Goal: Understand process/instructions: Learn how to perform a task or action

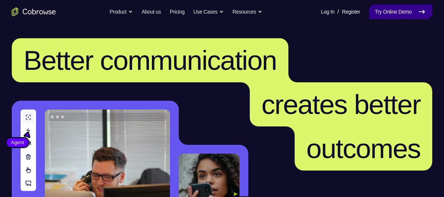
click at [419, 14] on icon at bounding box center [422, 11] width 9 height 9
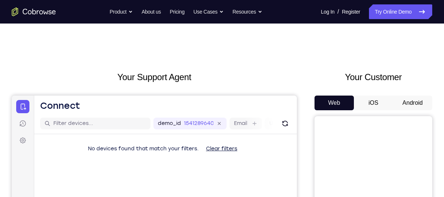
click at [406, 106] on button "Android" at bounding box center [412, 103] width 39 height 15
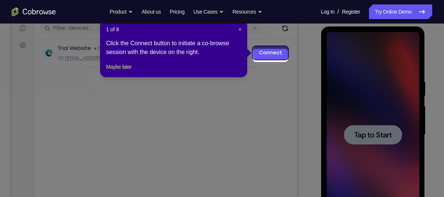
scroll to position [89, 0]
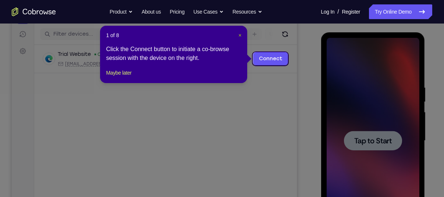
click at [238, 34] on span "×" at bounding box center [239, 35] width 3 height 6
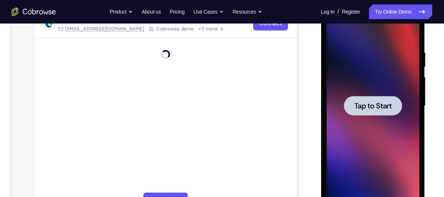
scroll to position [126, 0]
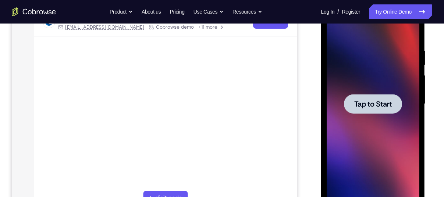
click at [366, 106] on span "Tap to Start" at bounding box center [373, 103] width 38 height 7
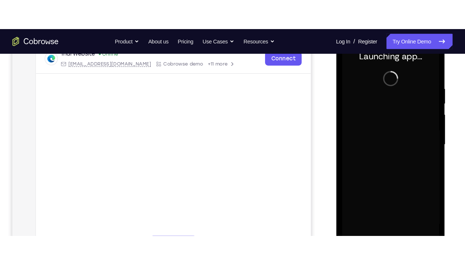
scroll to position [121, 0]
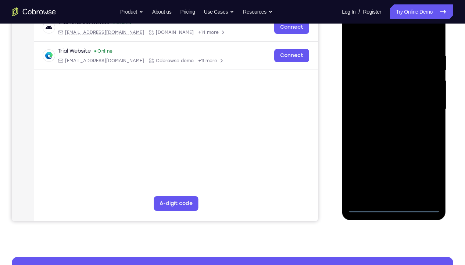
click at [393, 197] on div at bounding box center [394, 109] width 93 height 206
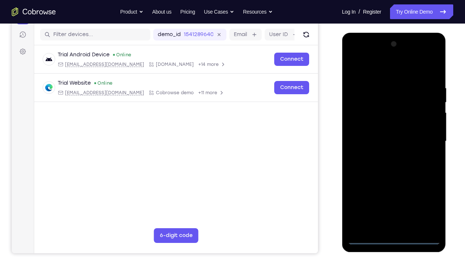
scroll to position [85, 0]
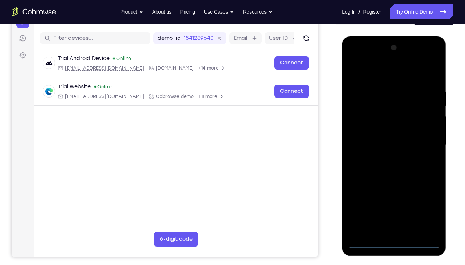
click at [425, 197] on div at bounding box center [394, 145] width 93 height 206
click at [371, 59] on div at bounding box center [394, 145] width 93 height 206
click at [426, 139] on div at bounding box center [394, 145] width 93 height 206
click at [398, 197] on div at bounding box center [394, 145] width 93 height 206
click at [358, 130] on div at bounding box center [394, 145] width 93 height 206
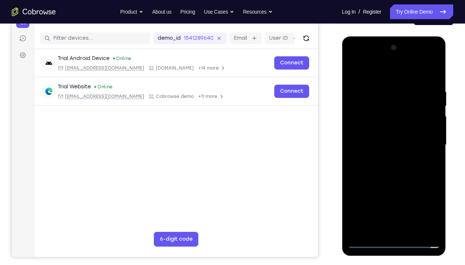
click at [363, 129] on div at bounding box center [394, 145] width 93 height 206
click at [379, 142] on div at bounding box center [394, 145] width 93 height 206
click at [386, 166] on div at bounding box center [394, 145] width 93 height 206
click at [394, 163] on div at bounding box center [394, 145] width 93 height 206
click at [429, 152] on div at bounding box center [394, 145] width 93 height 206
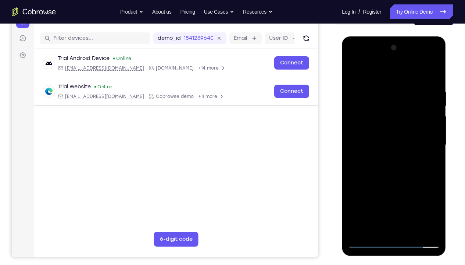
click at [385, 91] on div at bounding box center [394, 145] width 93 height 206
click at [403, 176] on div at bounding box center [394, 145] width 93 height 206
click at [382, 81] on div at bounding box center [394, 145] width 93 height 206
click at [422, 197] on div at bounding box center [394, 145] width 93 height 206
click at [398, 197] on div at bounding box center [394, 145] width 93 height 206
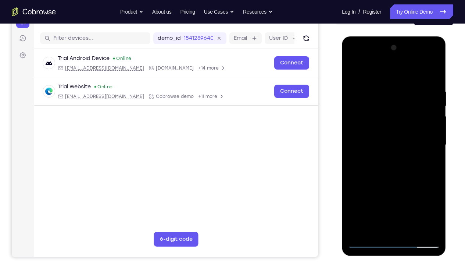
click at [423, 197] on div at bounding box center [394, 145] width 93 height 206
click at [426, 191] on div at bounding box center [394, 145] width 93 height 206
click at [364, 197] on div at bounding box center [394, 145] width 93 height 206
click at [422, 197] on div at bounding box center [394, 145] width 93 height 206
click at [423, 197] on div at bounding box center [394, 145] width 93 height 206
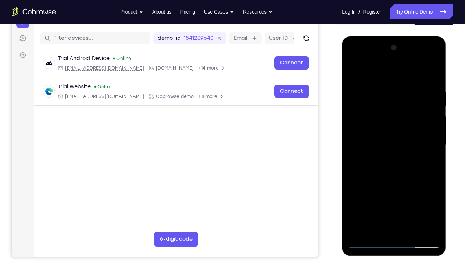
click at [434, 197] on div at bounding box center [394, 145] width 93 height 206
click at [401, 153] on div at bounding box center [394, 145] width 93 height 206
click at [405, 197] on div at bounding box center [394, 145] width 93 height 206
click at [408, 197] on div at bounding box center [394, 145] width 93 height 206
click at [426, 163] on div at bounding box center [394, 145] width 93 height 206
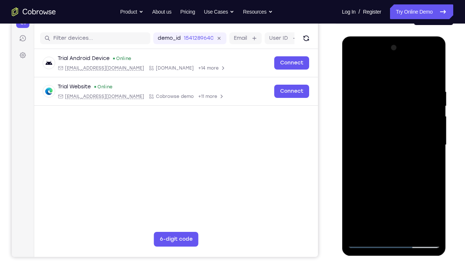
click at [408, 197] on div at bounding box center [394, 145] width 93 height 206
click at [428, 197] on div at bounding box center [394, 145] width 93 height 206
click at [431, 74] on div at bounding box center [394, 145] width 93 height 206
click at [408, 84] on div at bounding box center [394, 145] width 93 height 206
click at [431, 72] on div at bounding box center [394, 145] width 93 height 206
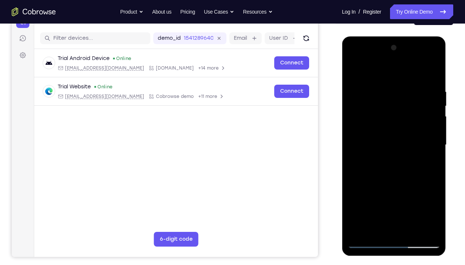
click at [434, 68] on div at bounding box center [394, 145] width 93 height 206
click at [354, 68] on div at bounding box center [394, 145] width 93 height 206
click at [413, 197] on div at bounding box center [394, 145] width 93 height 206
click at [400, 183] on div at bounding box center [394, 145] width 93 height 206
click at [394, 178] on div at bounding box center [394, 145] width 93 height 206
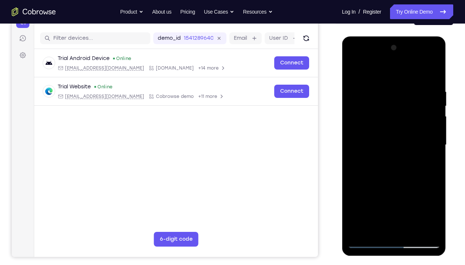
click at [375, 197] on div at bounding box center [394, 145] width 93 height 206
click at [353, 71] on div at bounding box center [394, 145] width 93 height 206
drag, startPoint x: 427, startPoint y: 85, endPoint x: 395, endPoint y: 86, distance: 32.0
click at [395, 86] on div at bounding box center [394, 145] width 93 height 206
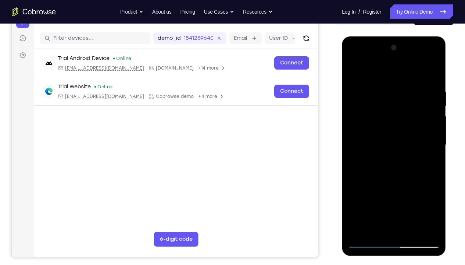
click at [398, 86] on div at bounding box center [394, 145] width 93 height 206
click at [431, 69] on div at bounding box center [394, 145] width 93 height 206
click at [397, 84] on div at bounding box center [394, 145] width 93 height 206
click at [429, 73] on div at bounding box center [394, 145] width 93 height 206
drag, startPoint x: 421, startPoint y: 88, endPoint x: 390, endPoint y: 88, distance: 31.6
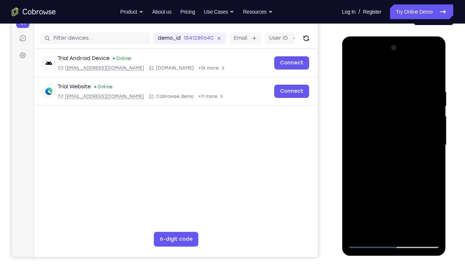
click at [390, 88] on div at bounding box center [394, 145] width 93 height 206
drag, startPoint x: 412, startPoint y: 88, endPoint x: 375, endPoint y: 89, distance: 37.2
click at [375, 89] on div at bounding box center [394, 145] width 93 height 206
drag, startPoint x: 409, startPoint y: 88, endPoint x: 371, endPoint y: 88, distance: 38.6
click at [371, 88] on div at bounding box center [394, 145] width 93 height 206
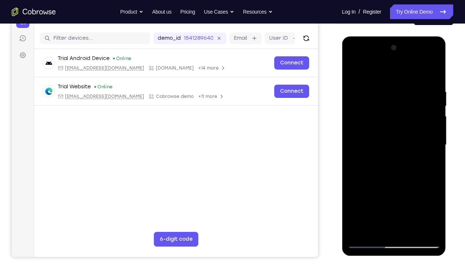
click at [437, 131] on div at bounding box center [394, 145] width 93 height 206
click at [409, 197] on div at bounding box center [394, 145] width 93 height 206
click at [432, 119] on div at bounding box center [394, 145] width 93 height 206
click at [354, 67] on div at bounding box center [394, 145] width 93 height 206
click at [380, 148] on div at bounding box center [394, 145] width 93 height 206
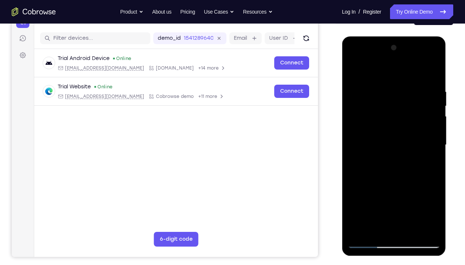
click at [351, 71] on div at bounding box center [394, 145] width 93 height 206
click at [359, 197] on div at bounding box center [394, 145] width 93 height 206
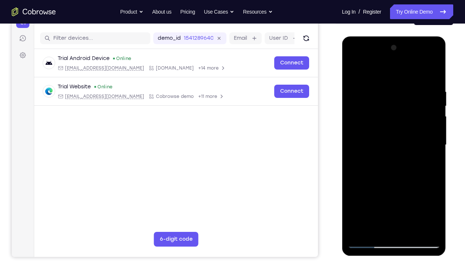
click at [426, 197] on div at bounding box center [394, 145] width 93 height 206
click at [359, 197] on div at bounding box center [394, 145] width 93 height 206
click at [377, 197] on div at bounding box center [394, 145] width 93 height 206
click at [374, 68] on div at bounding box center [394, 145] width 93 height 206
click at [374, 91] on div at bounding box center [394, 145] width 93 height 206
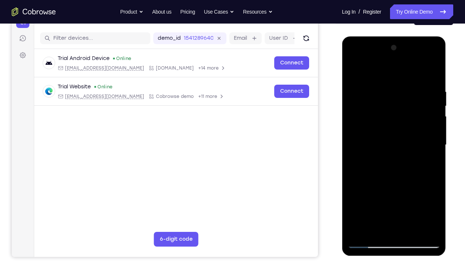
click at [356, 71] on div at bounding box center [394, 145] width 93 height 206
click at [433, 91] on div at bounding box center [394, 145] width 93 height 206
click at [386, 67] on div at bounding box center [394, 145] width 93 height 206
click at [377, 80] on div at bounding box center [394, 145] width 93 height 206
click at [354, 68] on div at bounding box center [394, 145] width 93 height 206
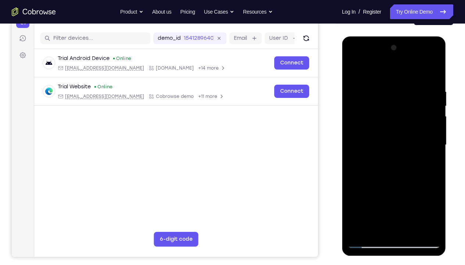
click at [422, 69] on div at bounding box center [394, 145] width 93 height 206
click at [435, 91] on div at bounding box center [394, 145] width 93 height 206
click at [432, 66] on div at bounding box center [394, 145] width 93 height 206
click at [358, 197] on div at bounding box center [394, 145] width 93 height 206
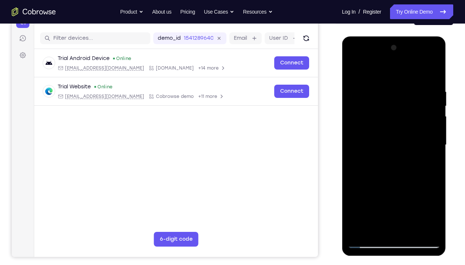
click at [358, 197] on div at bounding box center [394, 145] width 93 height 206
click at [414, 197] on div at bounding box center [394, 145] width 93 height 206
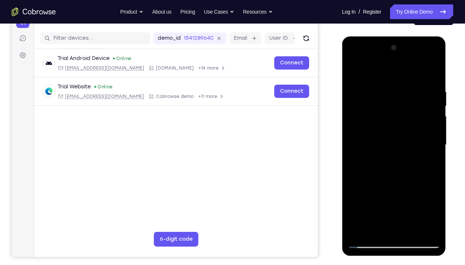
scroll to position [94, 0]
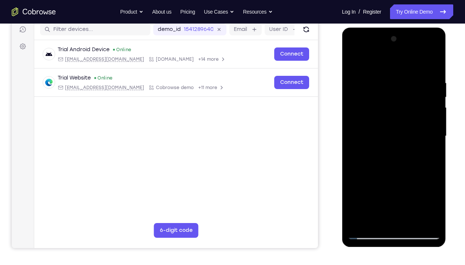
click at [384, 197] on div at bounding box center [394, 136] width 93 height 206
click at [372, 197] on div at bounding box center [394, 136] width 93 height 206
click at [429, 150] on div at bounding box center [394, 136] width 93 height 206
click at [352, 62] on div at bounding box center [394, 136] width 93 height 206
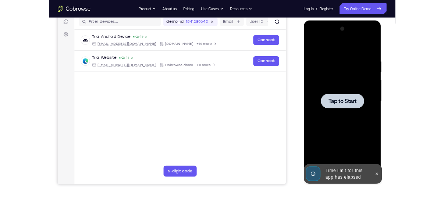
scroll to position [0, 0]
